Goal: Task Accomplishment & Management: Manage account settings

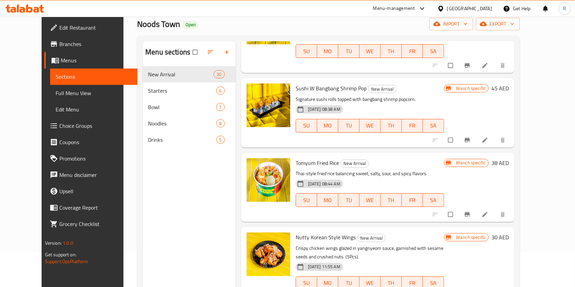
scroll to position [4, 0]
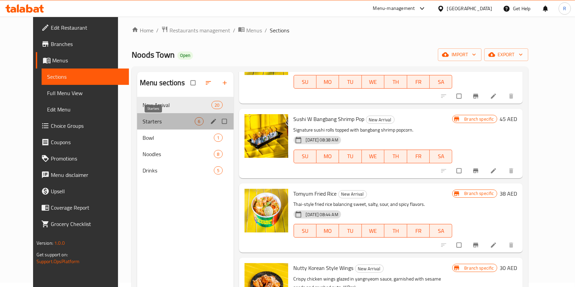
click at [143, 122] on span "Starters" at bounding box center [169, 121] width 53 height 8
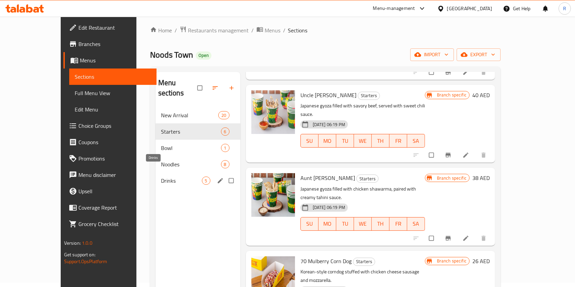
click at [161, 177] on span "Drinks" at bounding box center [181, 181] width 41 height 8
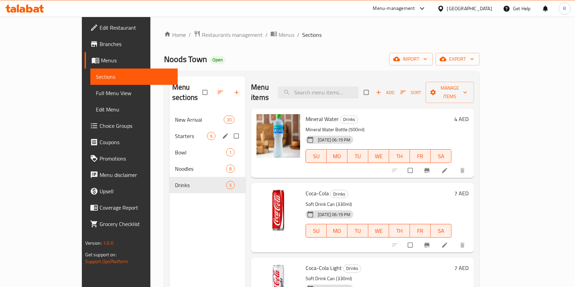
click at [175, 132] on span "Starters" at bounding box center [191, 136] width 32 height 8
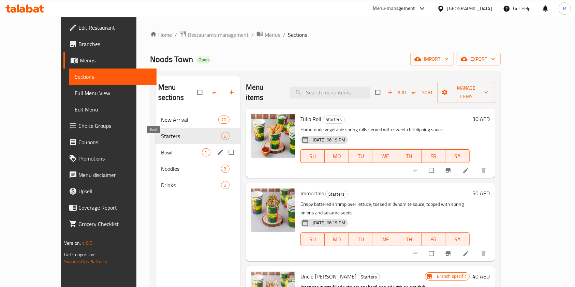
click at [161, 148] on span "Bowl" at bounding box center [181, 152] width 41 height 8
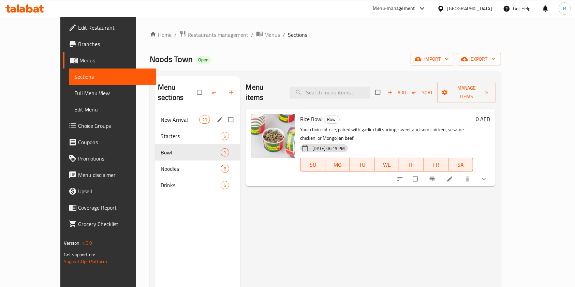
click at [162, 116] on span "New Arrival" at bounding box center [180, 120] width 39 height 8
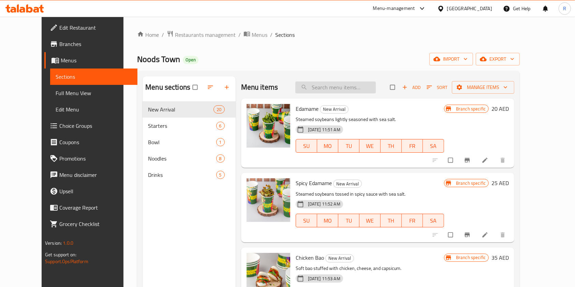
click at [352, 87] on input "search" at bounding box center [335, 88] width 80 height 12
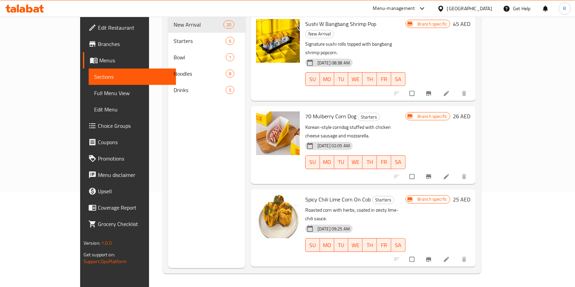
scroll to position [96, 0]
type input "corn"
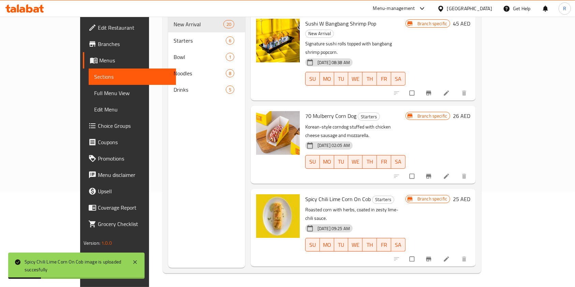
click at [320, 235] on div "Menu items corn Add Sort Manage items Sushi W Bangbang Shrimp Pop New Arrival S…" at bounding box center [360, 124] width 231 height 287
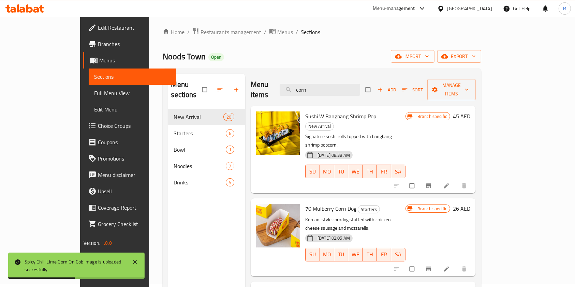
scroll to position [0, 0]
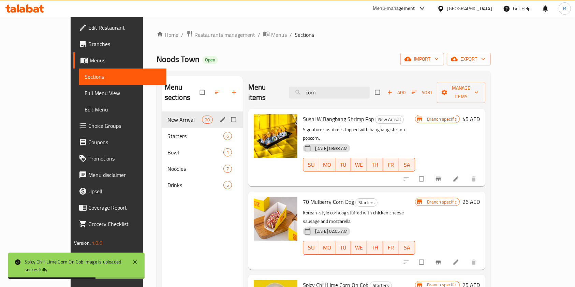
click at [167, 116] on span "New Arrival" at bounding box center [184, 120] width 34 height 8
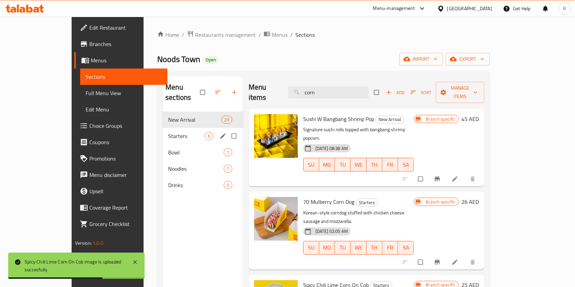
click at [168, 132] on span "Starters" at bounding box center [186, 136] width 36 height 8
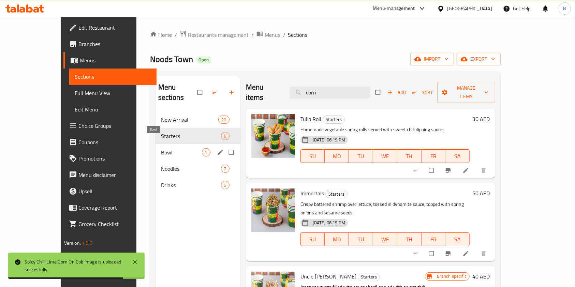
click at [161, 148] on span "Bowl" at bounding box center [181, 152] width 41 height 8
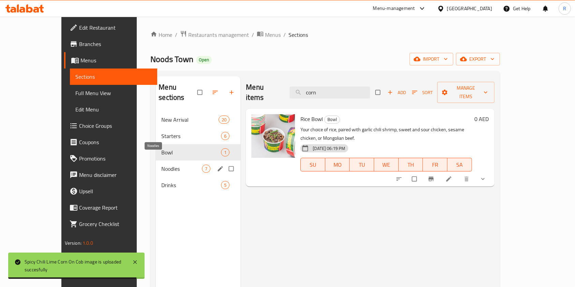
click at [161, 165] on span "Noodles" at bounding box center [181, 169] width 41 height 8
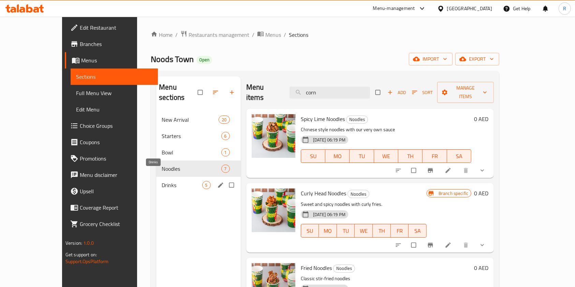
click at [162, 181] on span "Drinks" at bounding box center [182, 185] width 40 height 8
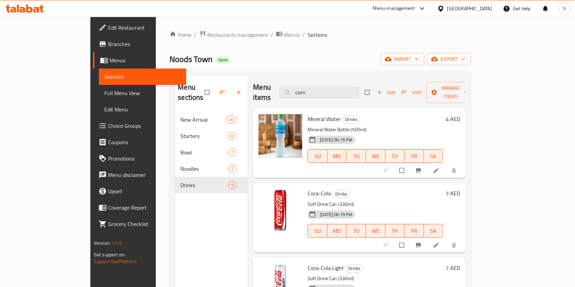
scroll to position [102, 0]
